Goal: Task Accomplishment & Management: Manage account settings

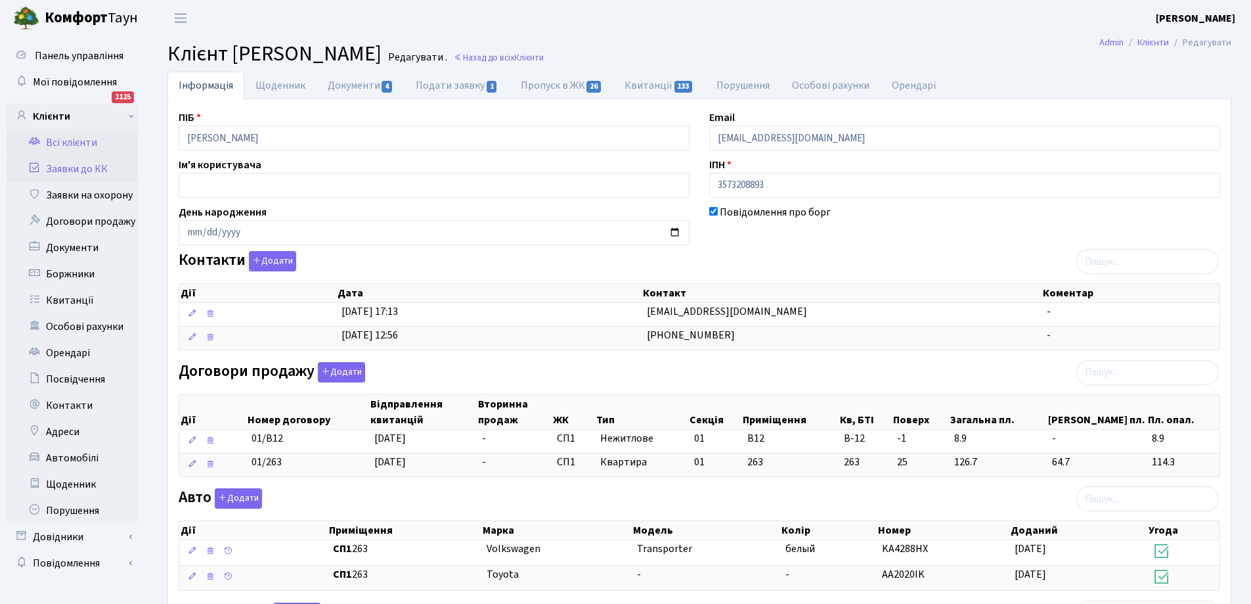
click at [71, 167] on link "Заявки до КК" at bounding box center [72, 169] width 131 height 26
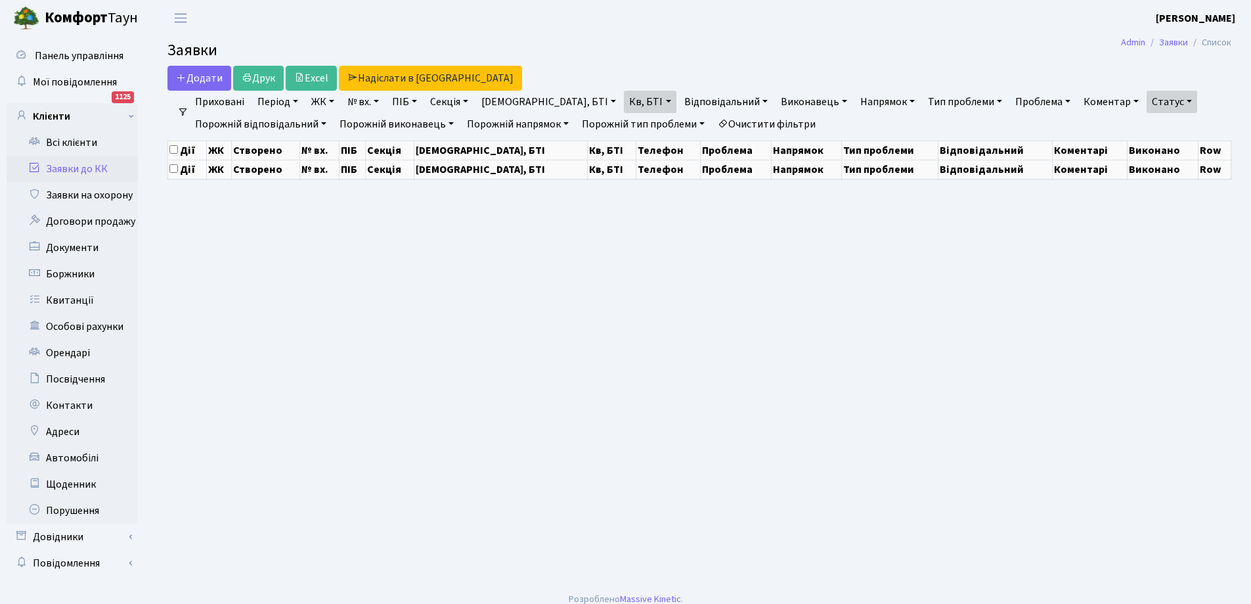
select select "25"
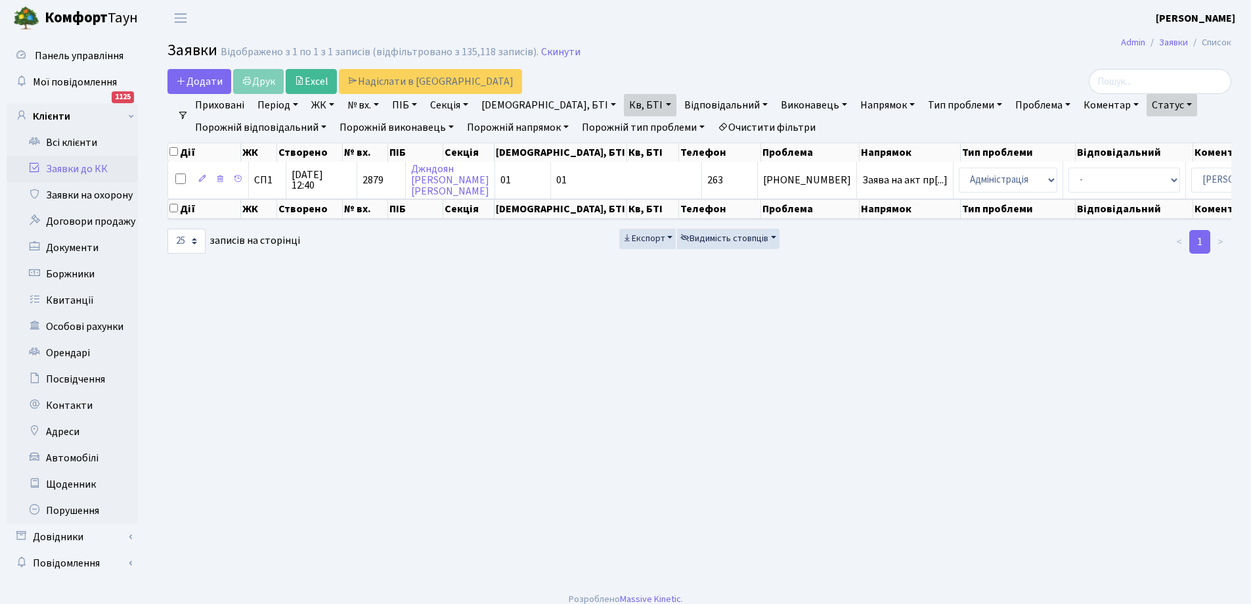
click at [624, 106] on link "Кв, БТІ" at bounding box center [650, 105] width 52 height 22
drag, startPoint x: 585, startPoint y: 130, endPoint x: 577, endPoint y: 133, distance: 7.7
click at [625, 130] on input "263" at bounding box center [663, 130] width 77 height 25
type input "2"
click at [642, 56] on h2 "Заявки Відображено з 1 по 1 з 1 записів (відфільтровано з 135,118 записів). Ски…" at bounding box center [700, 52] width 1064 height 22
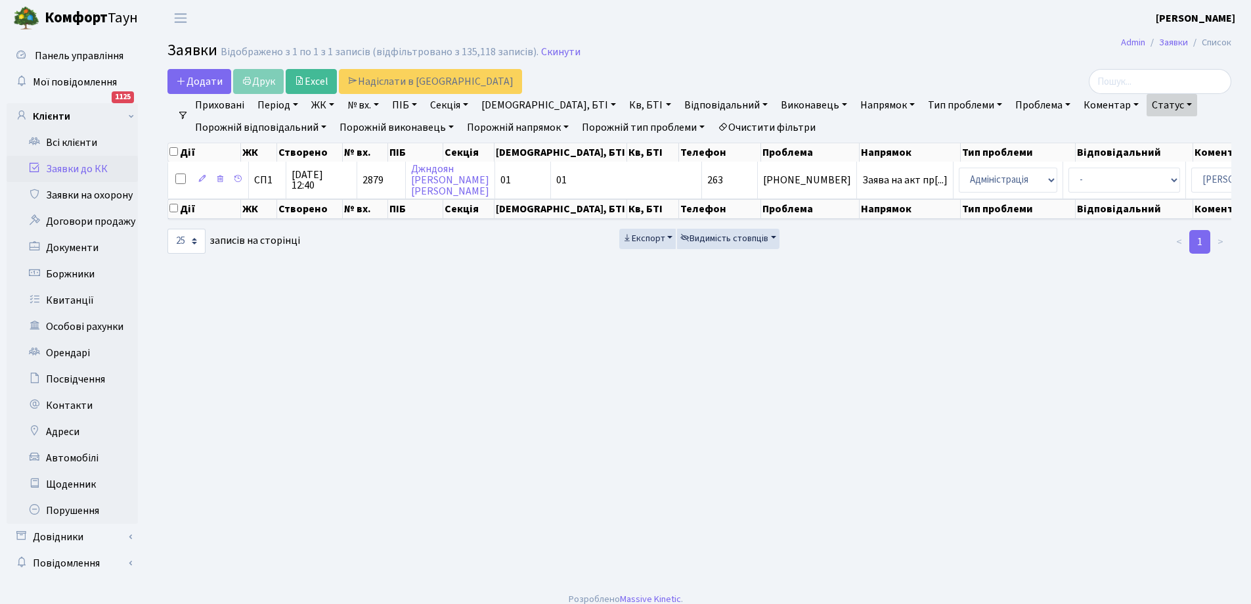
click at [63, 167] on link "Заявки до КК" at bounding box center [72, 169] width 131 height 26
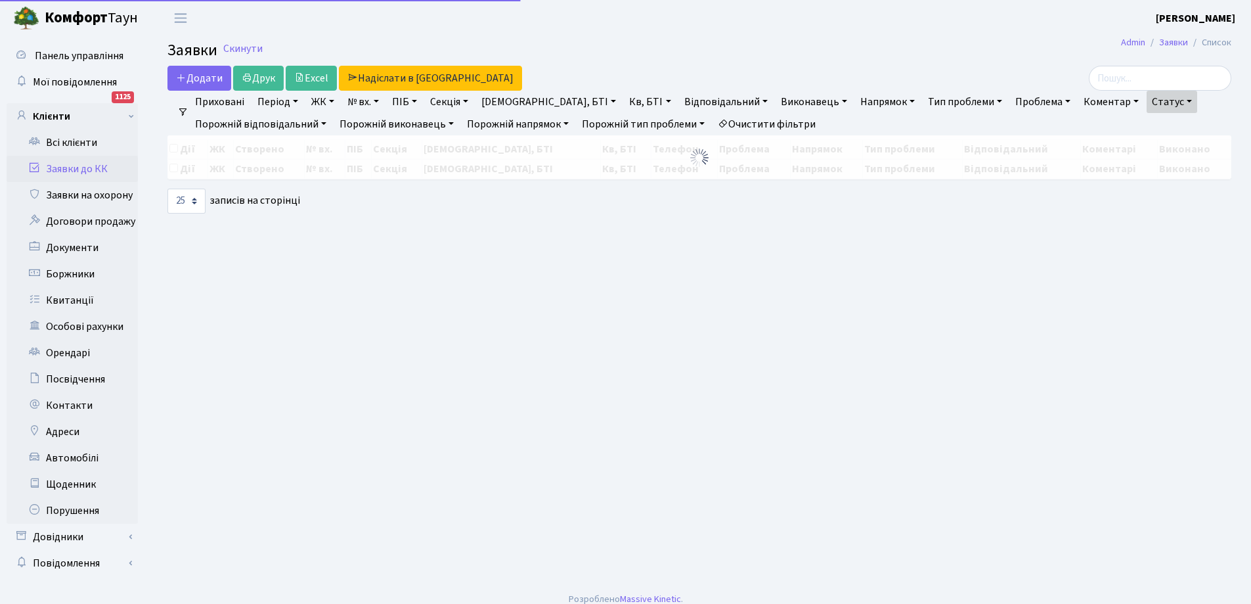
select select "25"
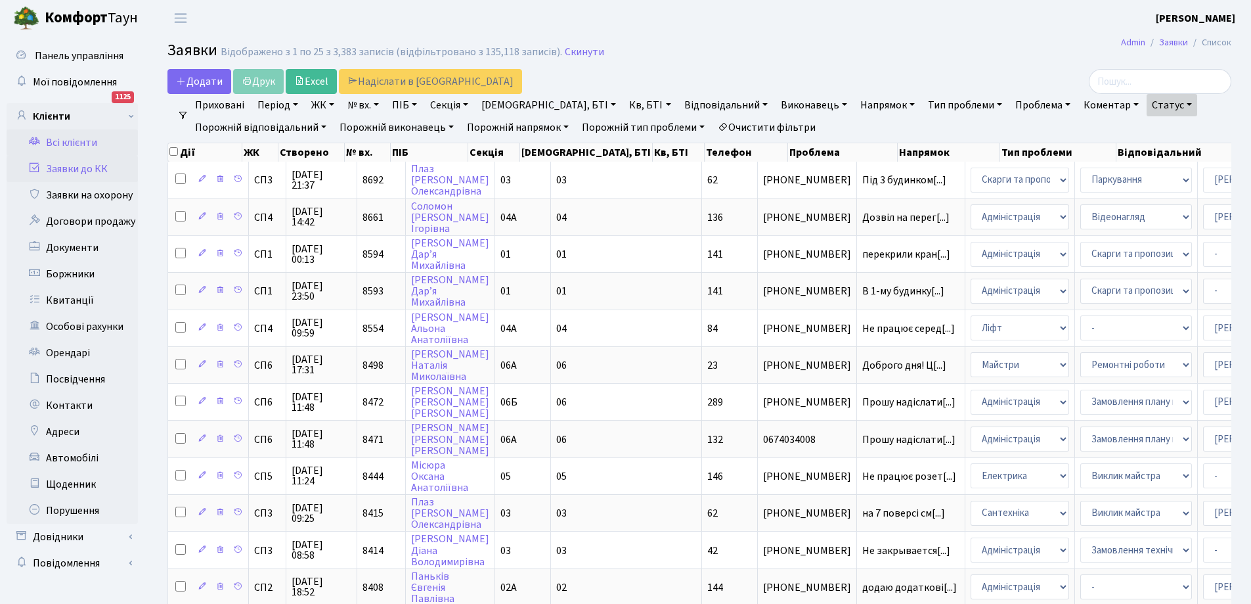
click at [60, 139] on link "Всі клієнти" at bounding box center [72, 142] width 131 height 26
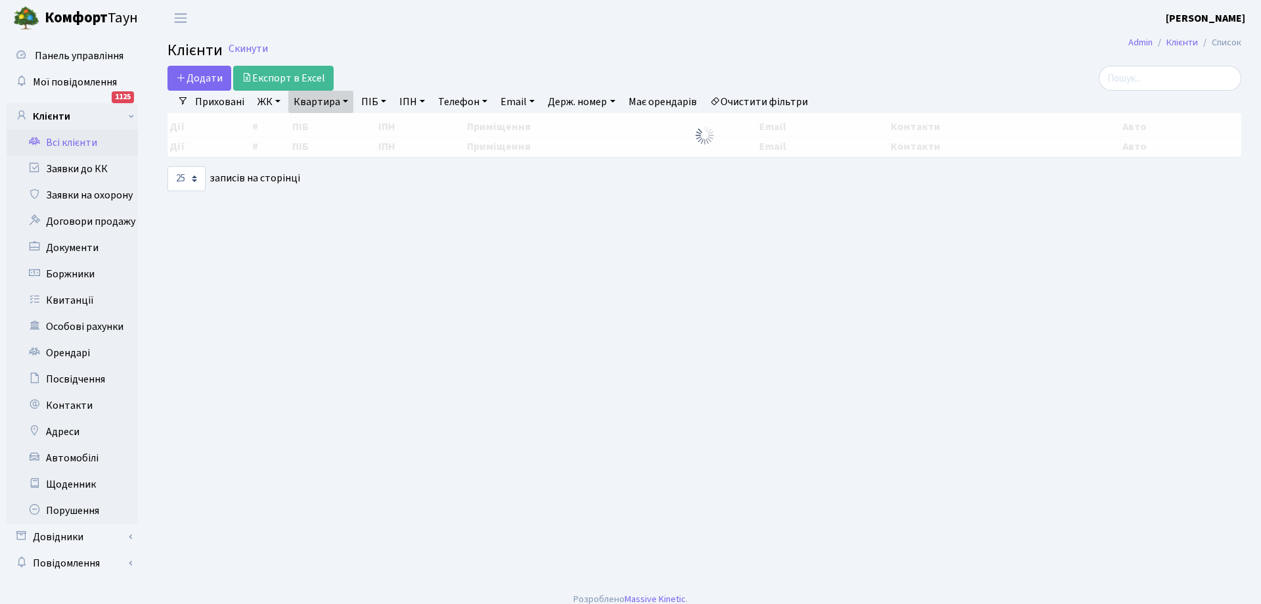
select select "25"
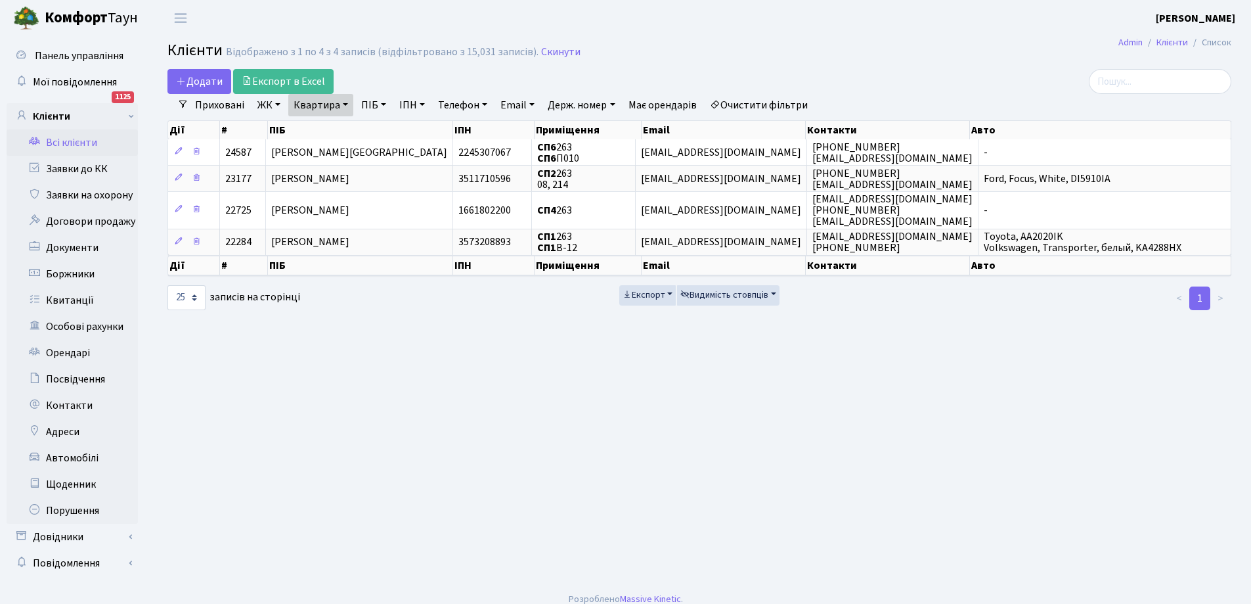
click at [336, 102] on link "Квартира" at bounding box center [320, 105] width 65 height 22
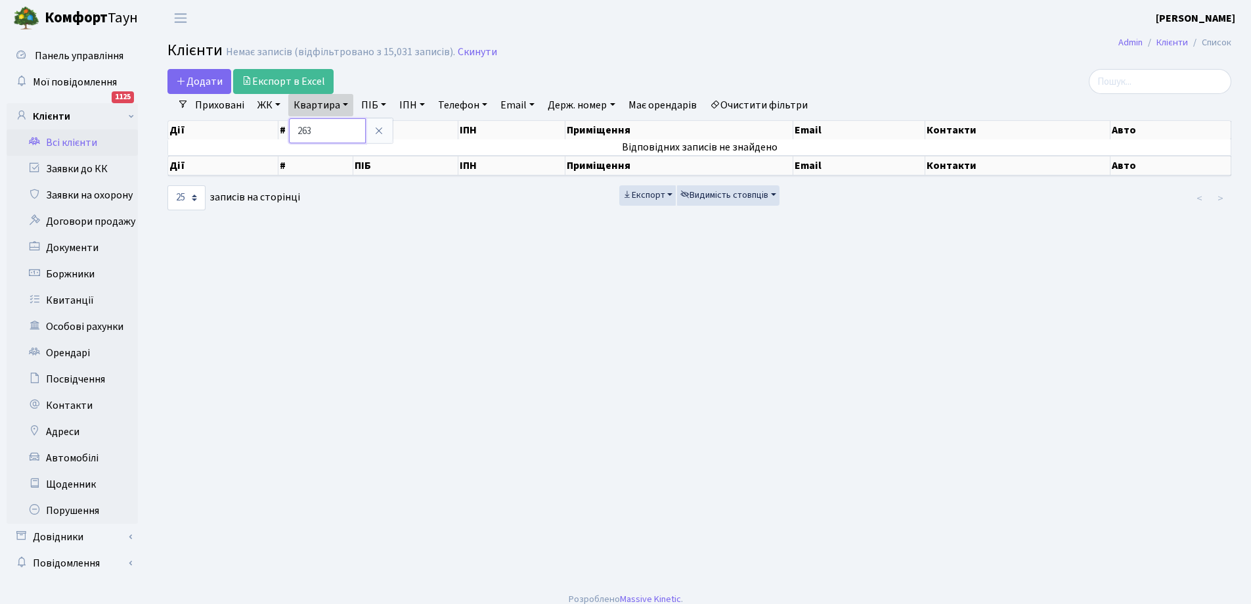
type input "263"
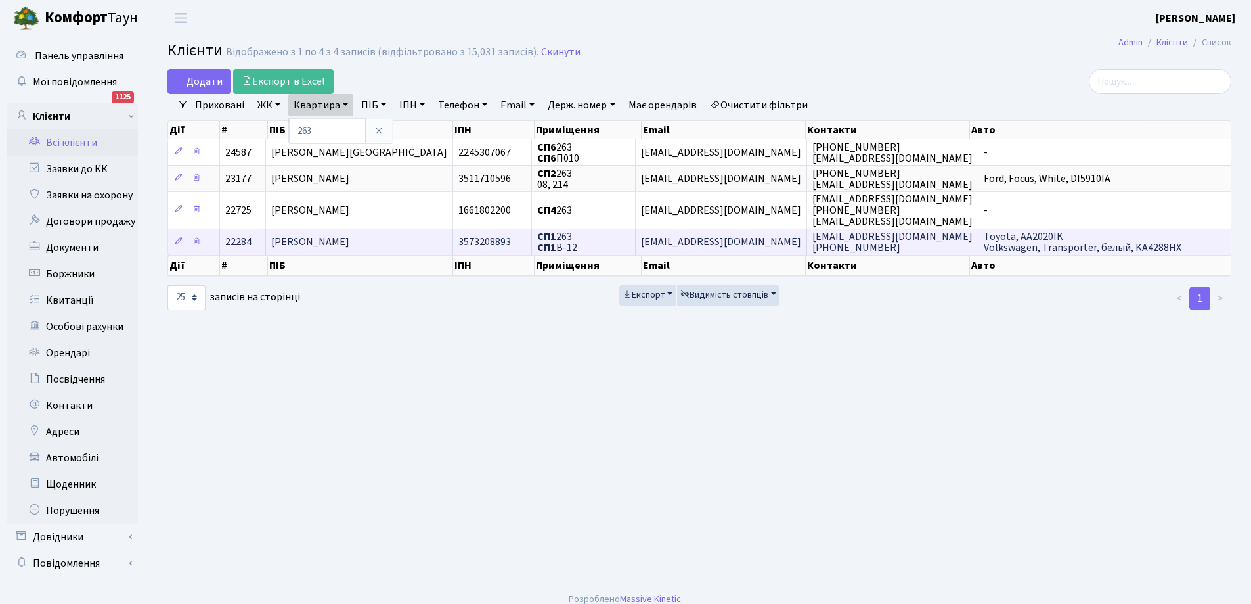
click at [349, 242] on span "[PERSON_NAME]" at bounding box center [310, 242] width 78 height 14
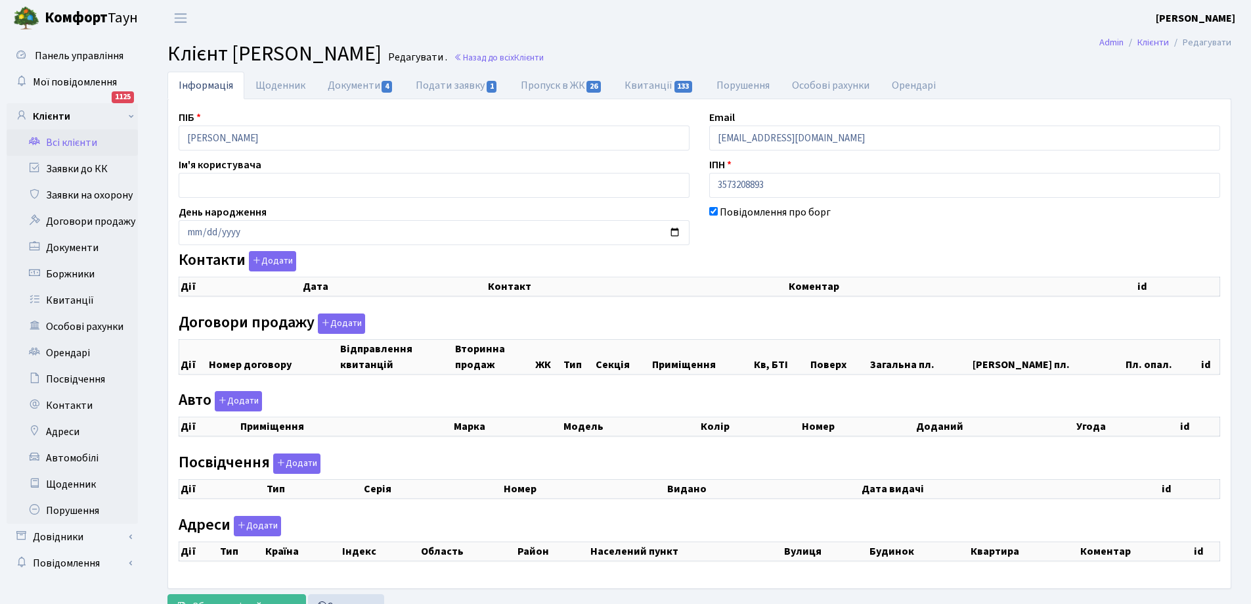
checkbox input "true"
select select "25"
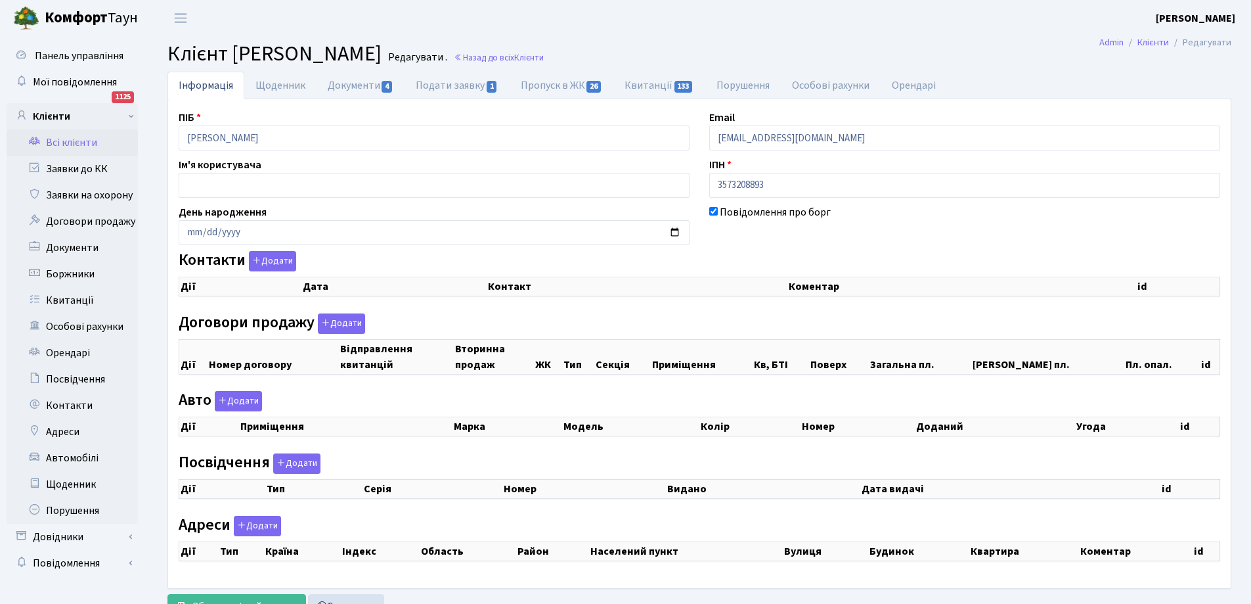
select select "25"
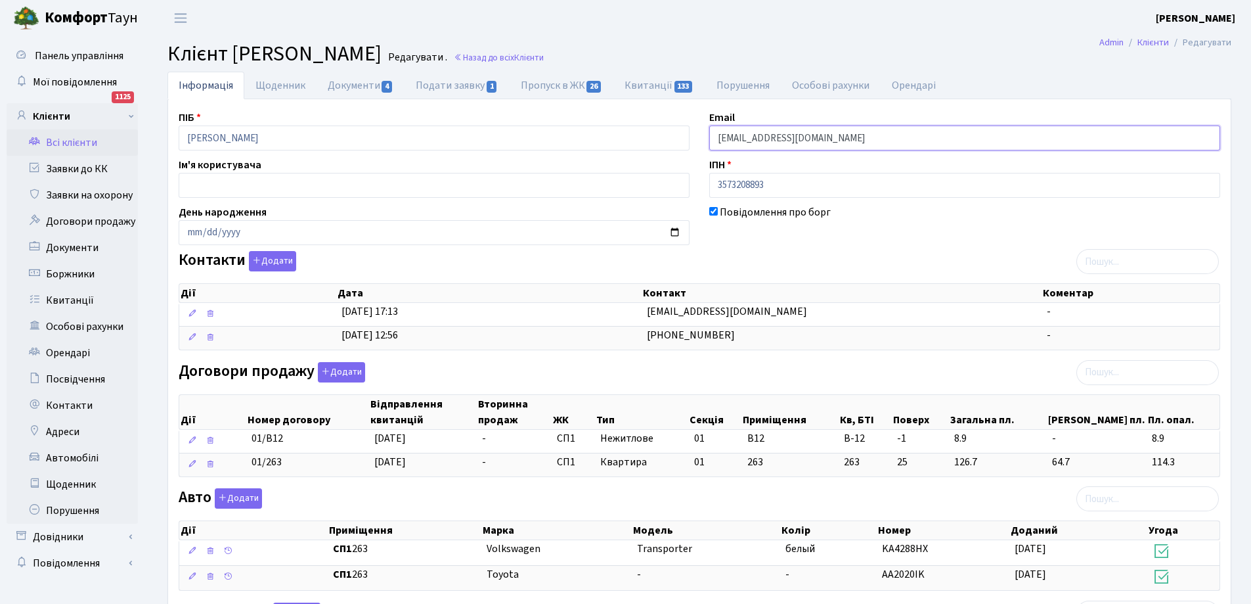
drag, startPoint x: 715, startPoint y: 138, endPoint x: 817, endPoint y: 137, distance: 101.8
click at [817, 137] on input "[EMAIL_ADDRESS][DOMAIN_NAME]" at bounding box center [965, 137] width 511 height 25
